Goal: Information Seeking & Learning: Learn about a topic

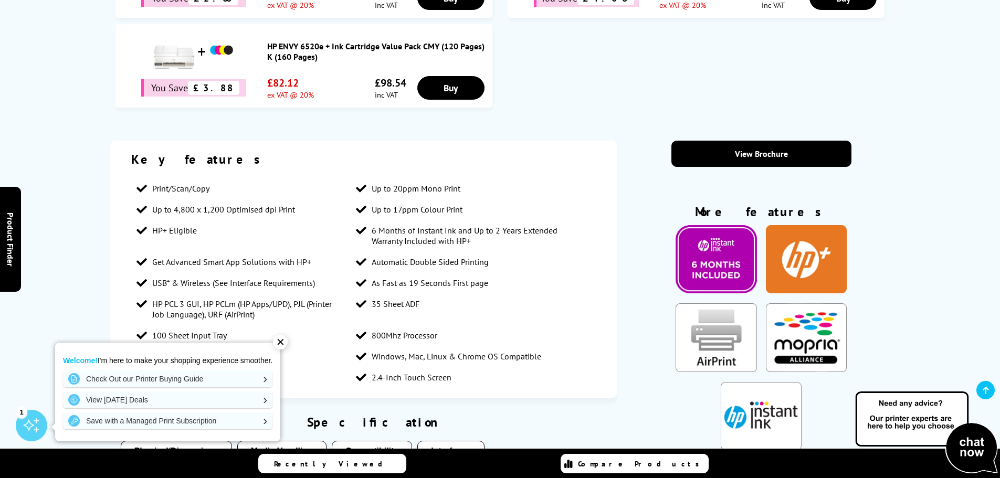
scroll to position [840, 0]
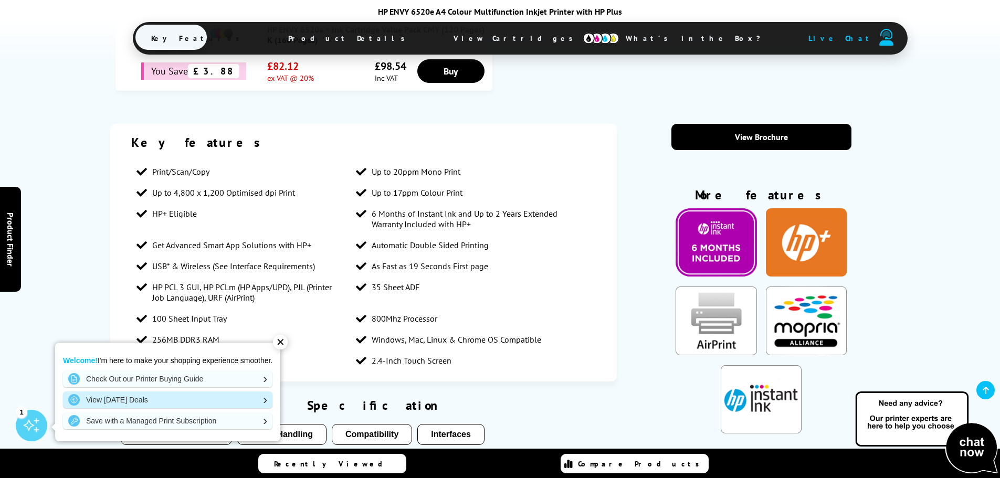
click at [141, 400] on link "View [DATE] Deals" at bounding box center [168, 400] width 210 height 17
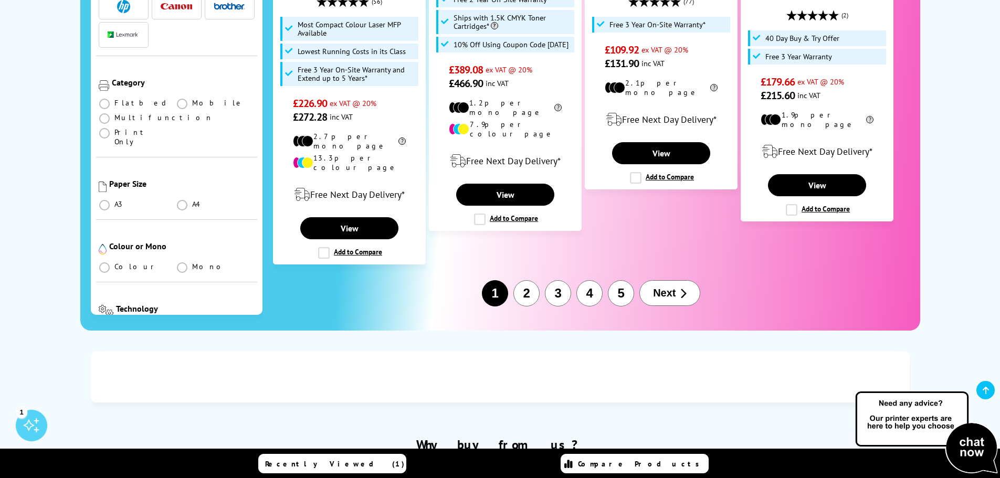
scroll to position [1365, 0]
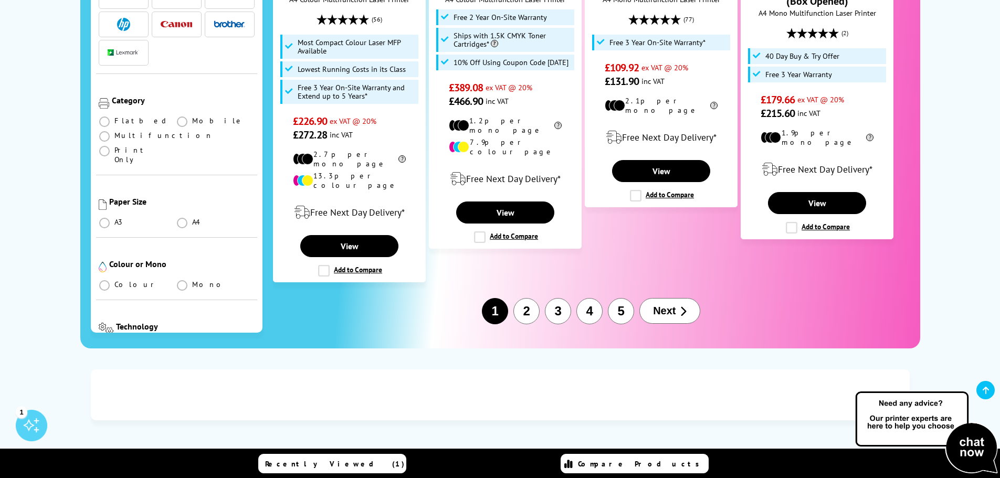
click at [532, 298] on button "2" at bounding box center [527, 311] width 26 height 26
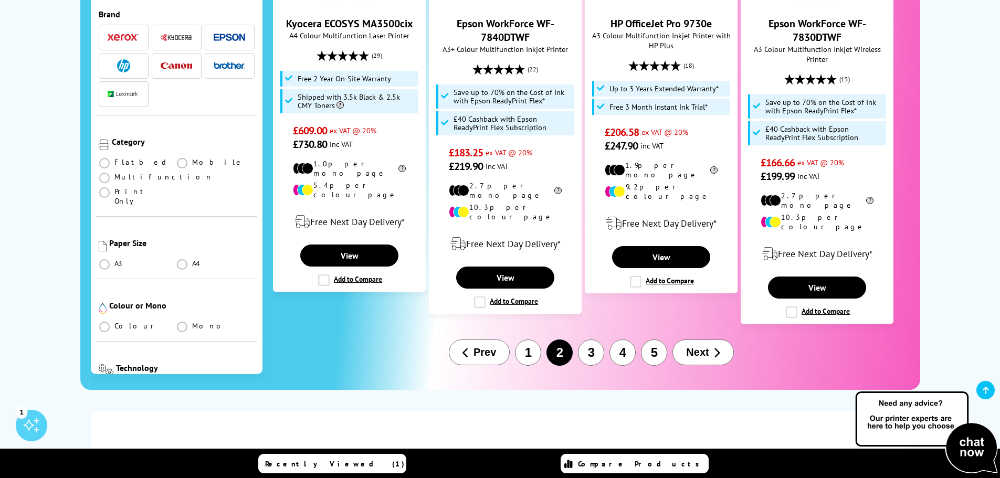
scroll to position [1418, 0]
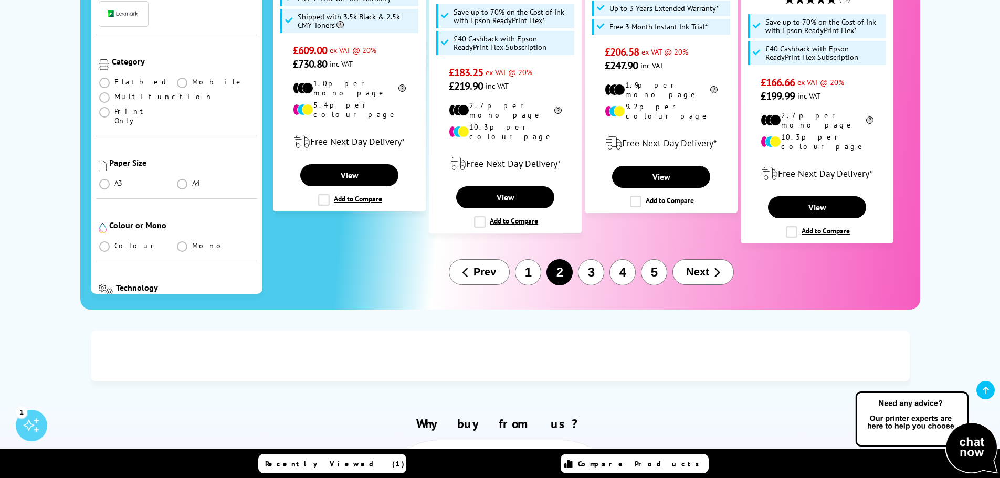
click at [589, 259] on button "3" at bounding box center [591, 272] width 26 height 26
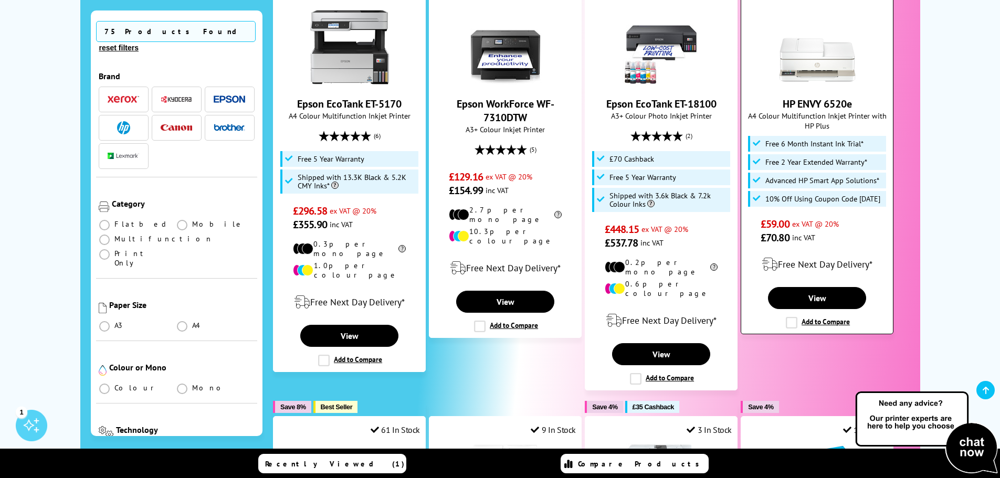
scroll to position [315, 0]
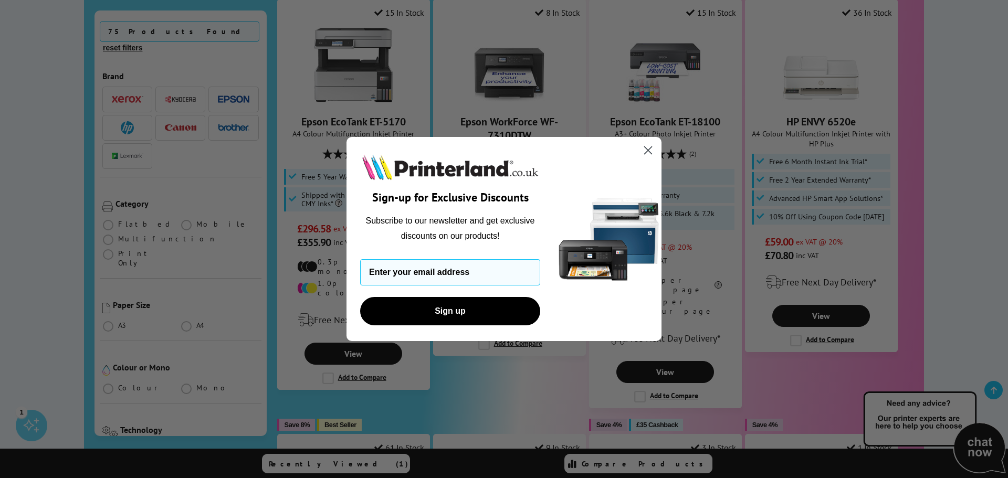
click at [648, 147] on circle "Close dialog" at bounding box center [648, 150] width 17 height 17
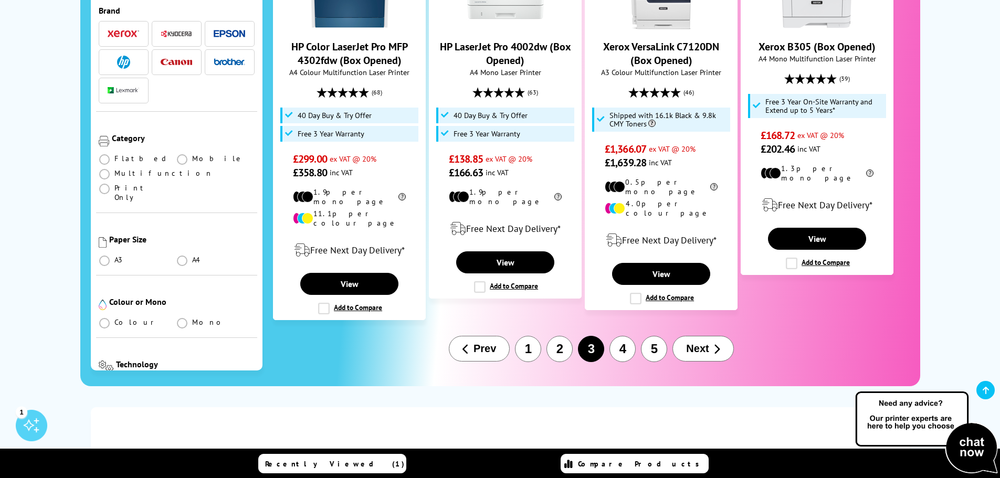
scroll to position [1313, 0]
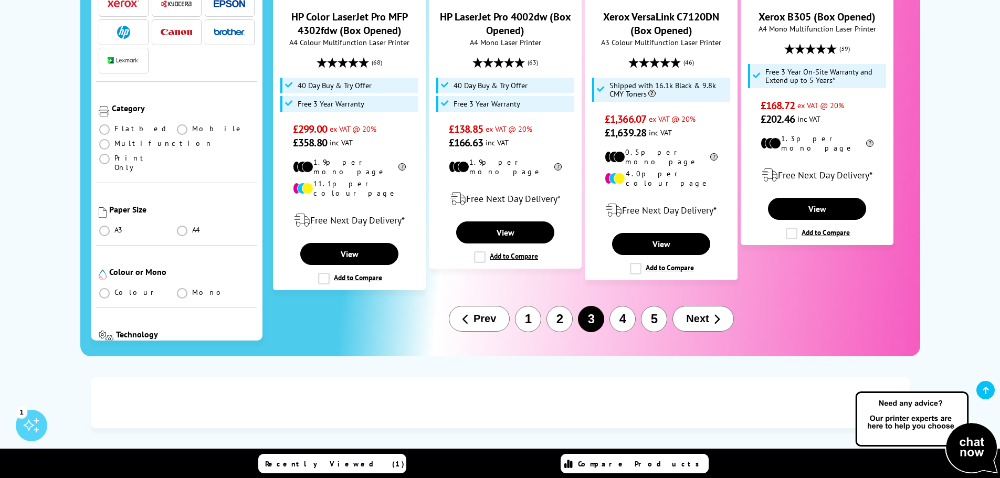
click at [623, 306] on button "4" at bounding box center [623, 319] width 26 height 26
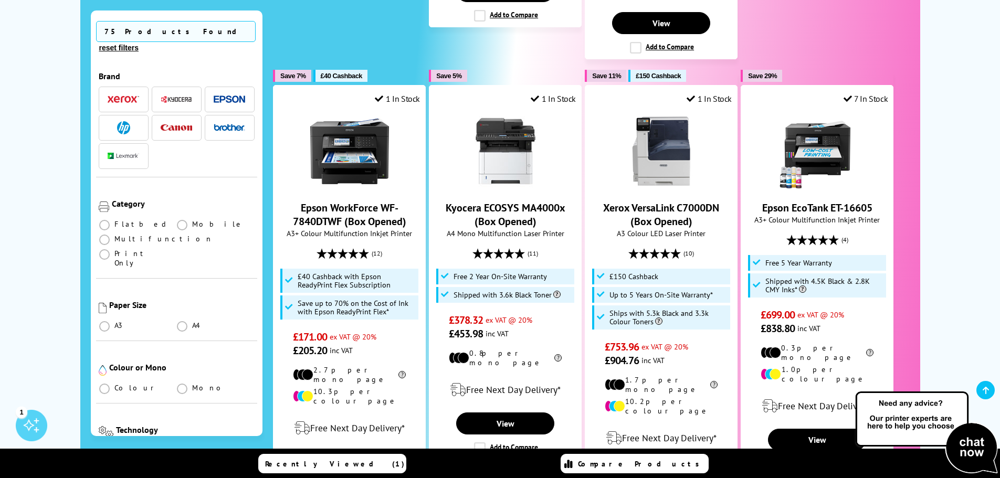
scroll to position [735, 0]
